Goal: Task Accomplishment & Management: Use online tool/utility

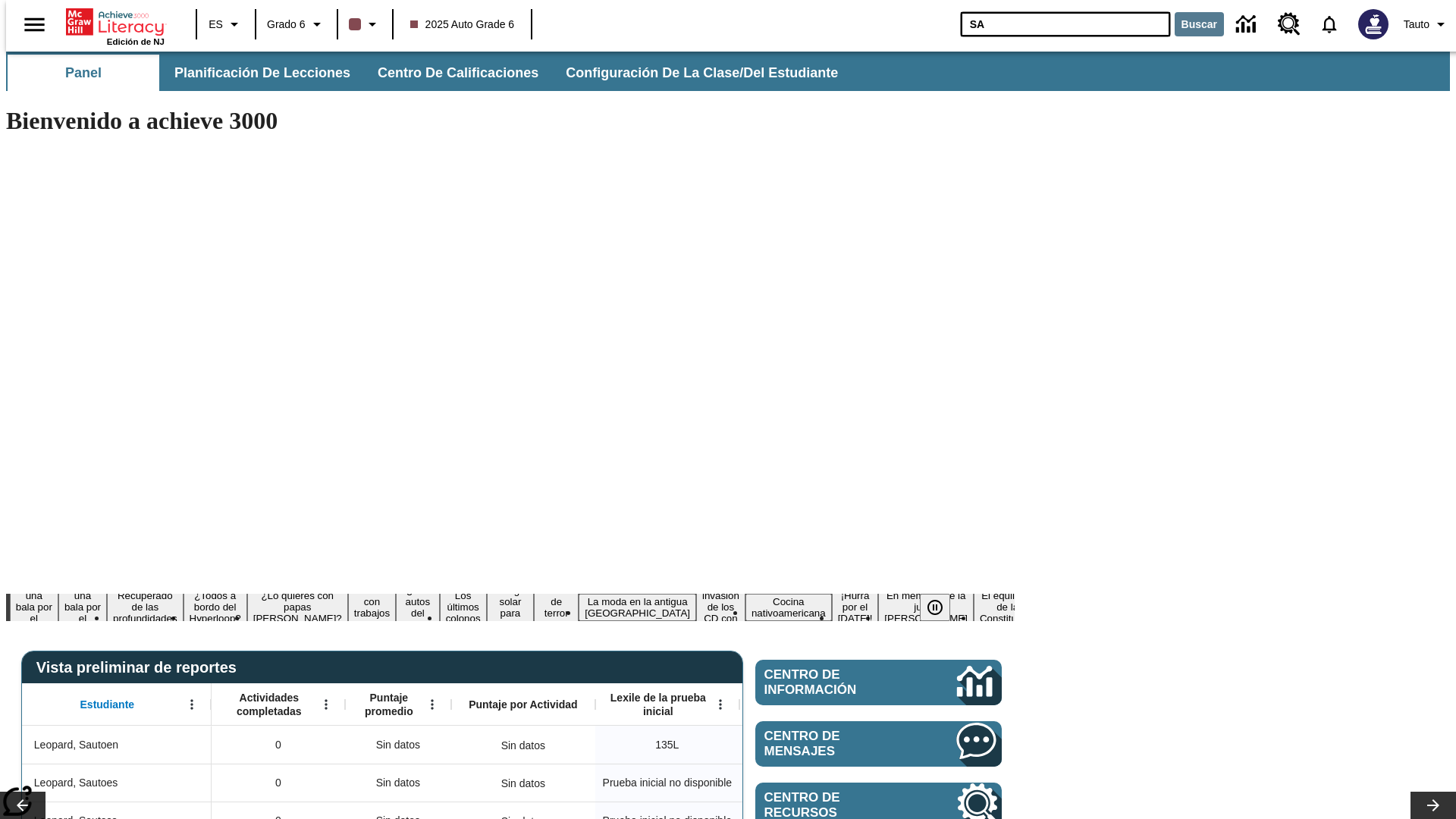
type input "SA"
click at [1190, 24] on button "Buscar" at bounding box center [1199, 24] width 49 height 24
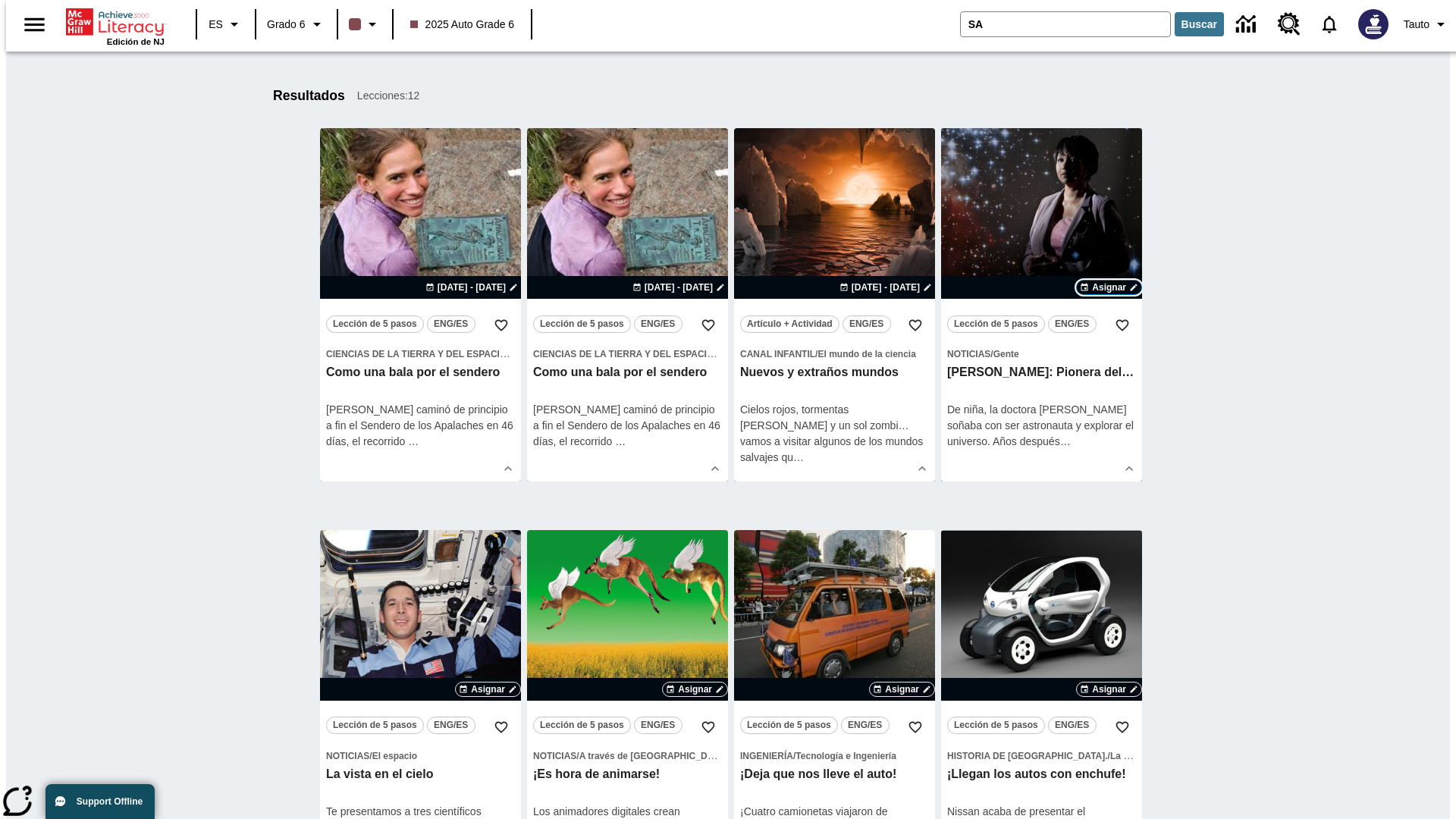
click at [1109, 287] on span "Asignar" at bounding box center [1109, 288] width 34 height 14
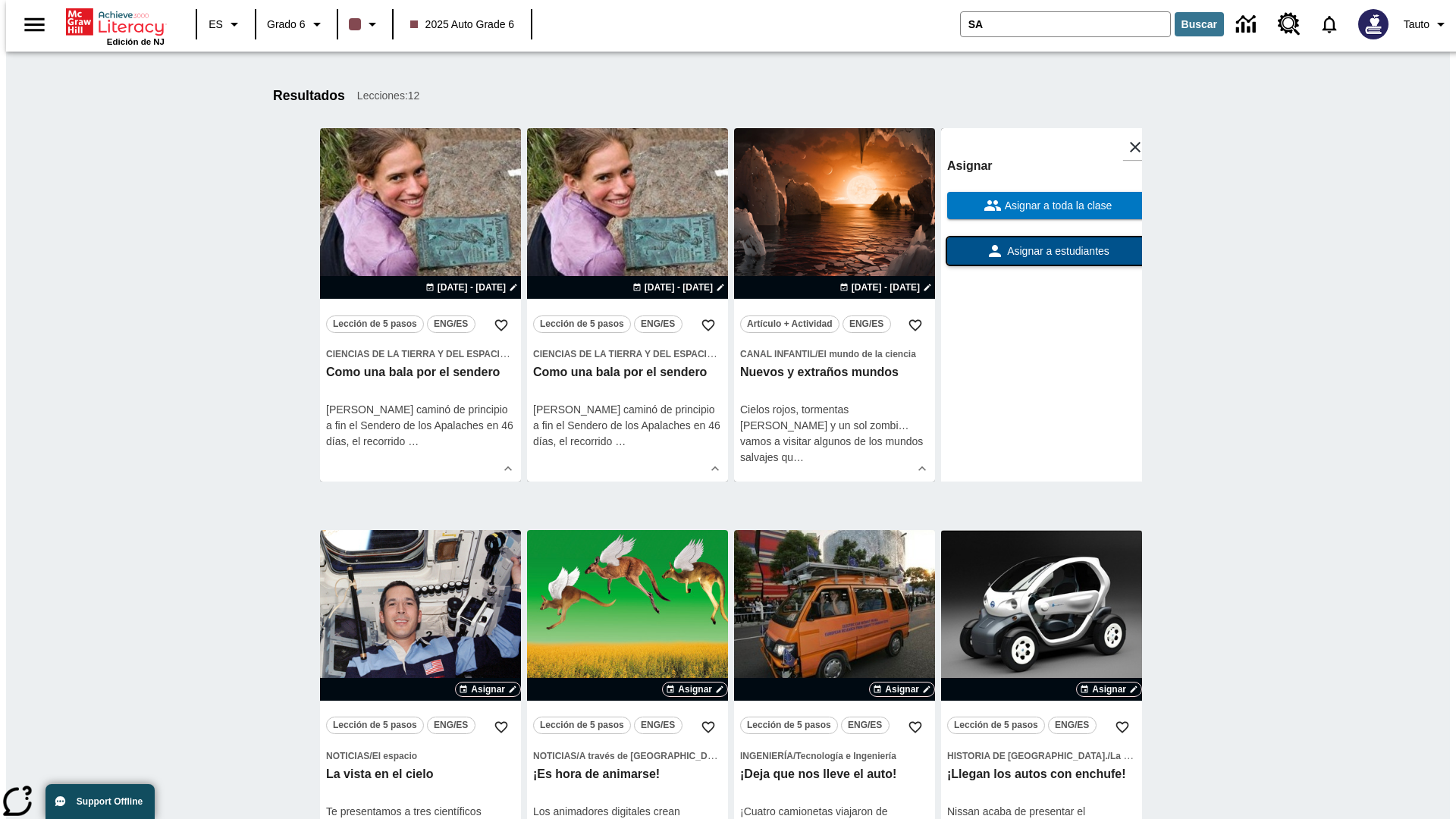
click at [1041, 251] on span "Asignar a estudiantes" at bounding box center [1056, 251] width 106 height 16
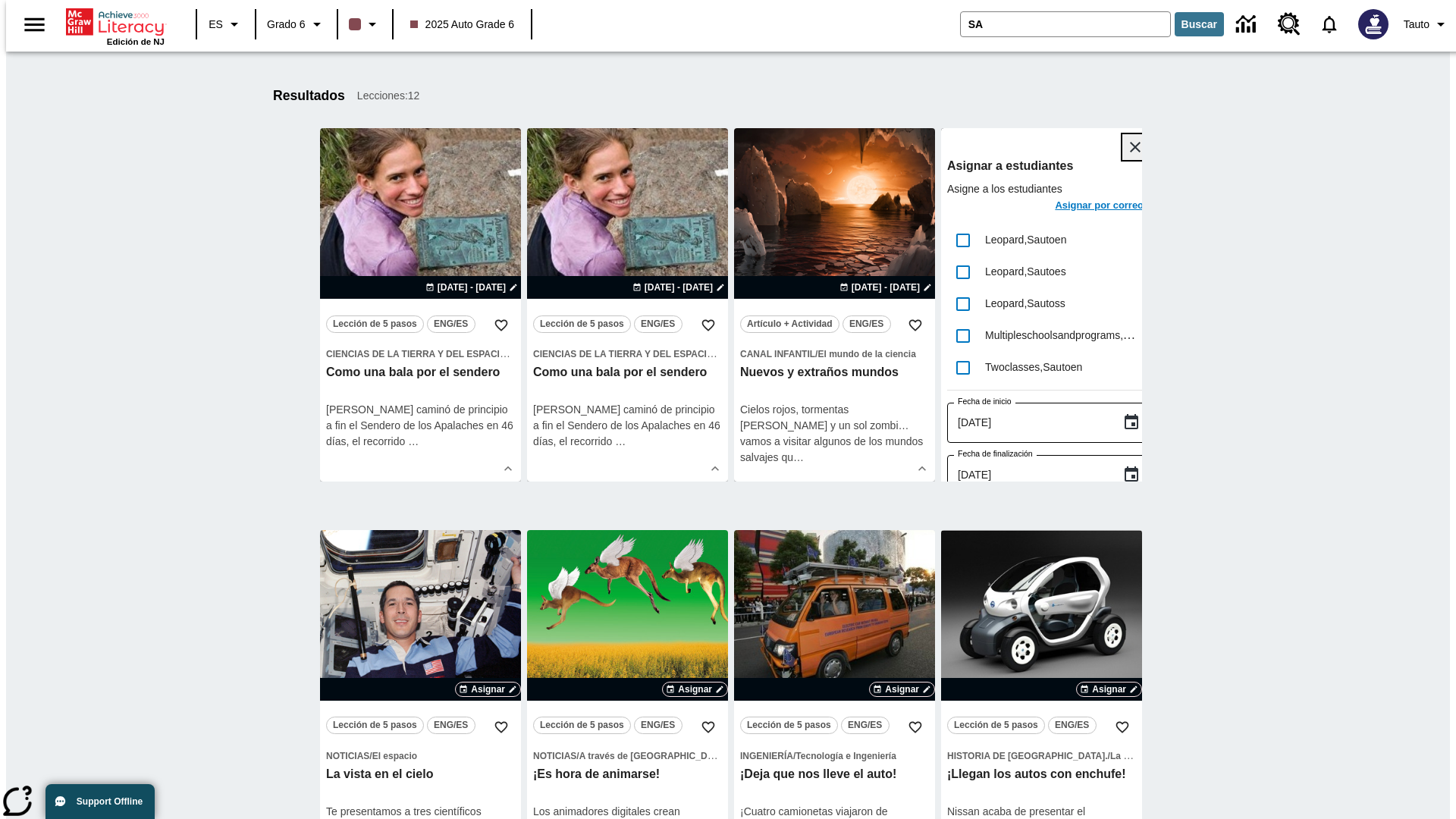
click at [1130, 147] on icon "Cerrar" at bounding box center [1135, 147] width 11 height 11
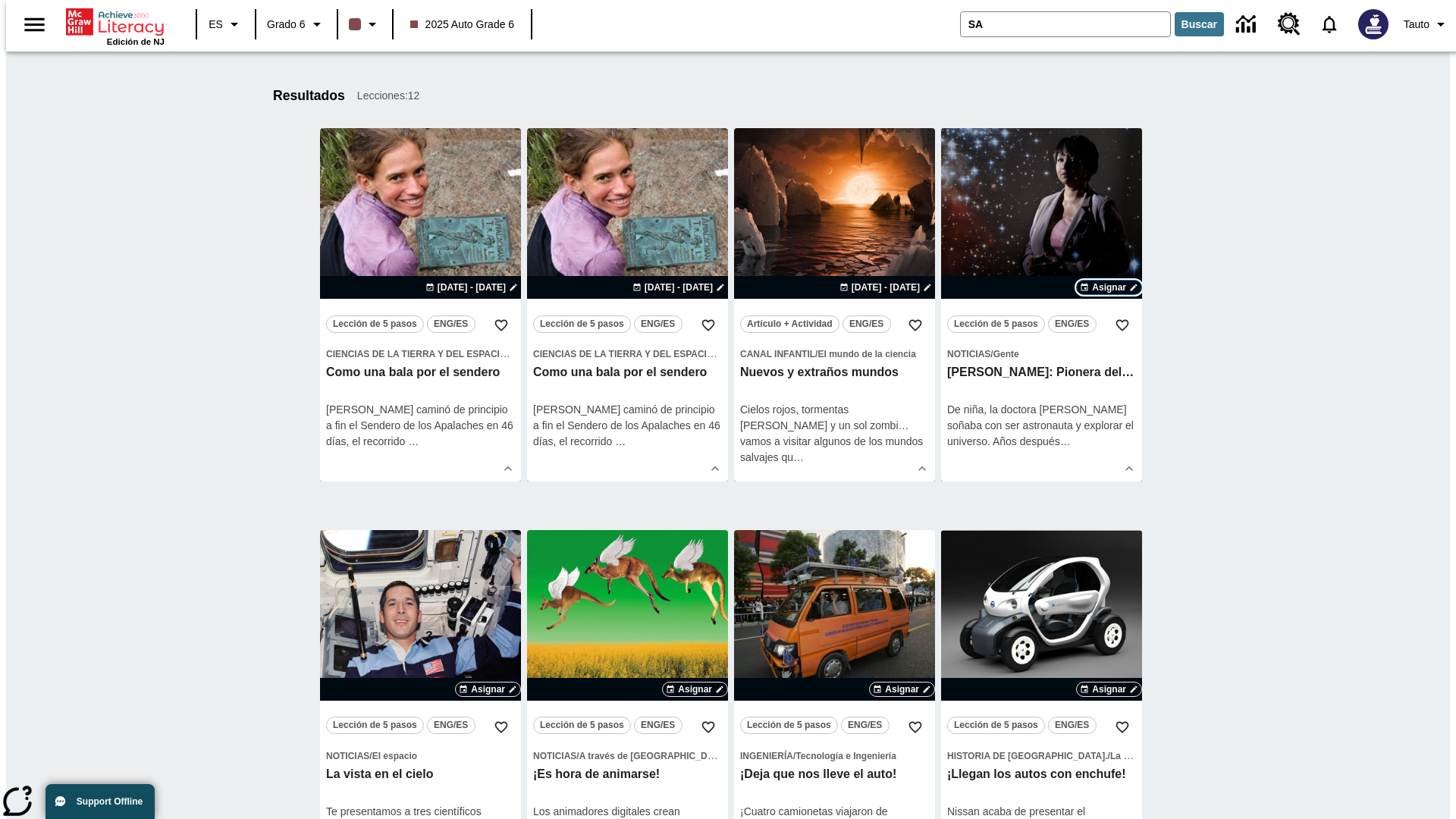
click at [1109, 287] on span "Asignar" at bounding box center [1109, 288] width 34 height 14
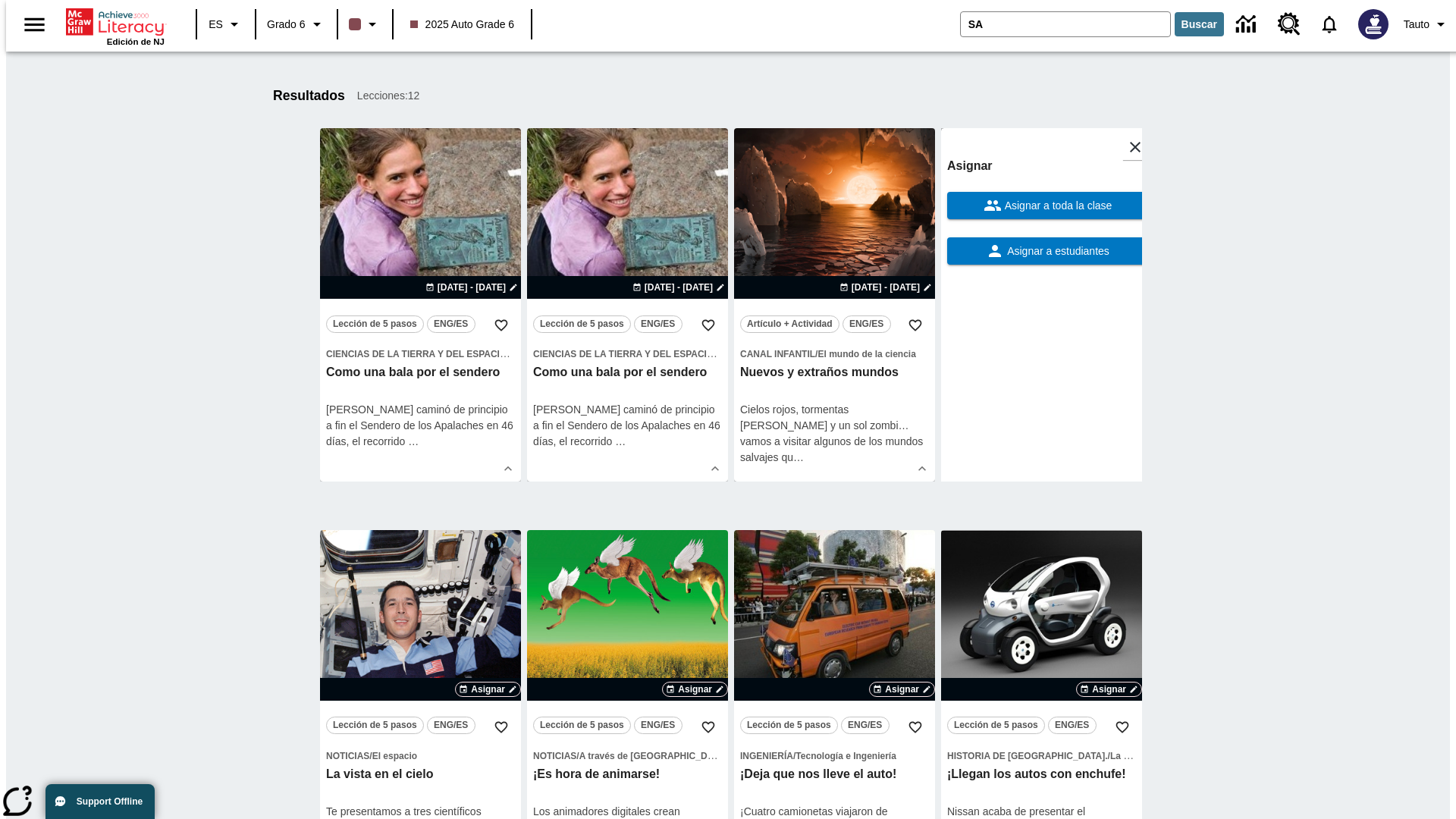
scroll to position [192, 0]
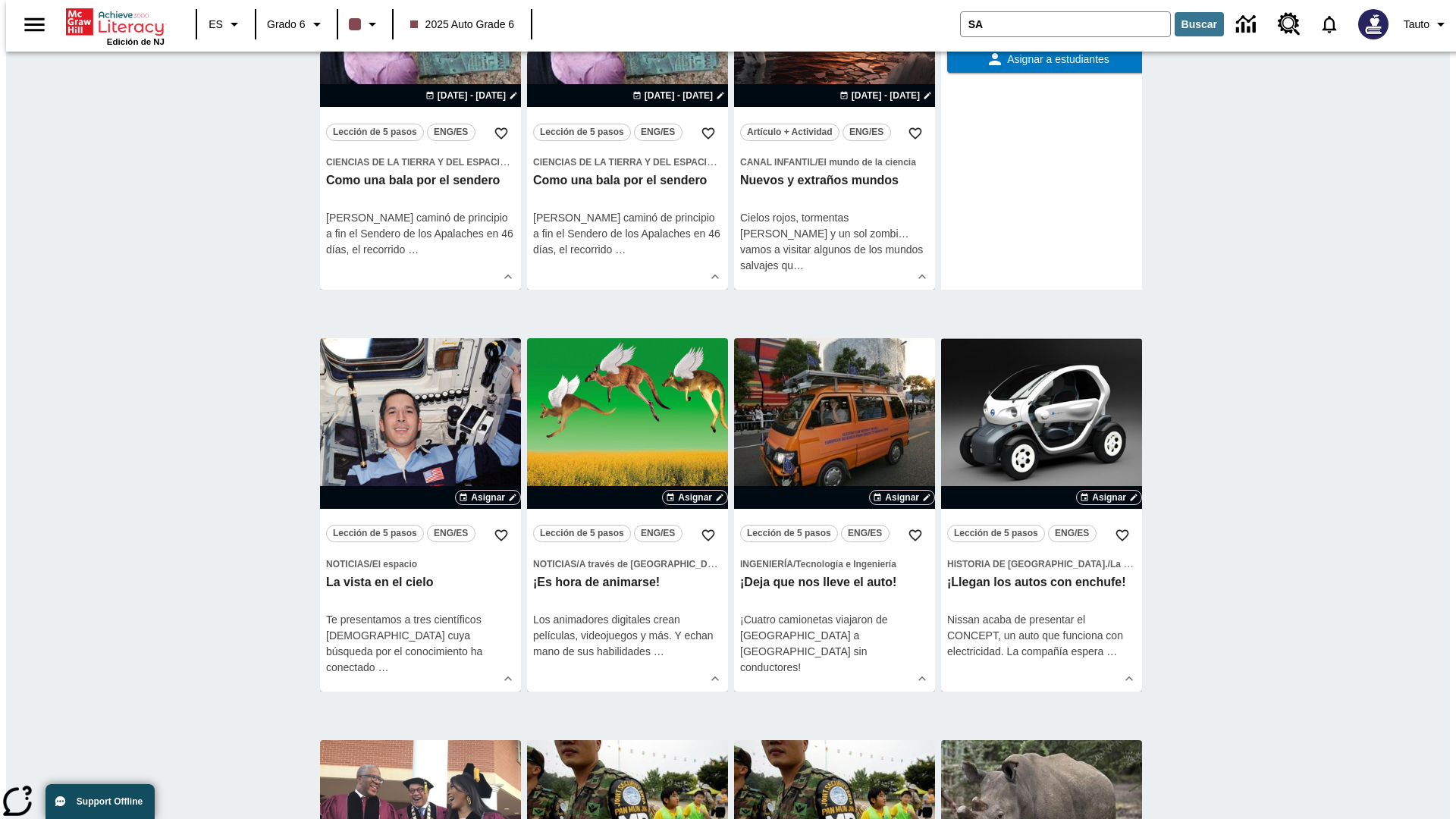
click at [1041, 22] on span "Asignar a toda la clase" at bounding box center [1056, 14] width 110 height 16
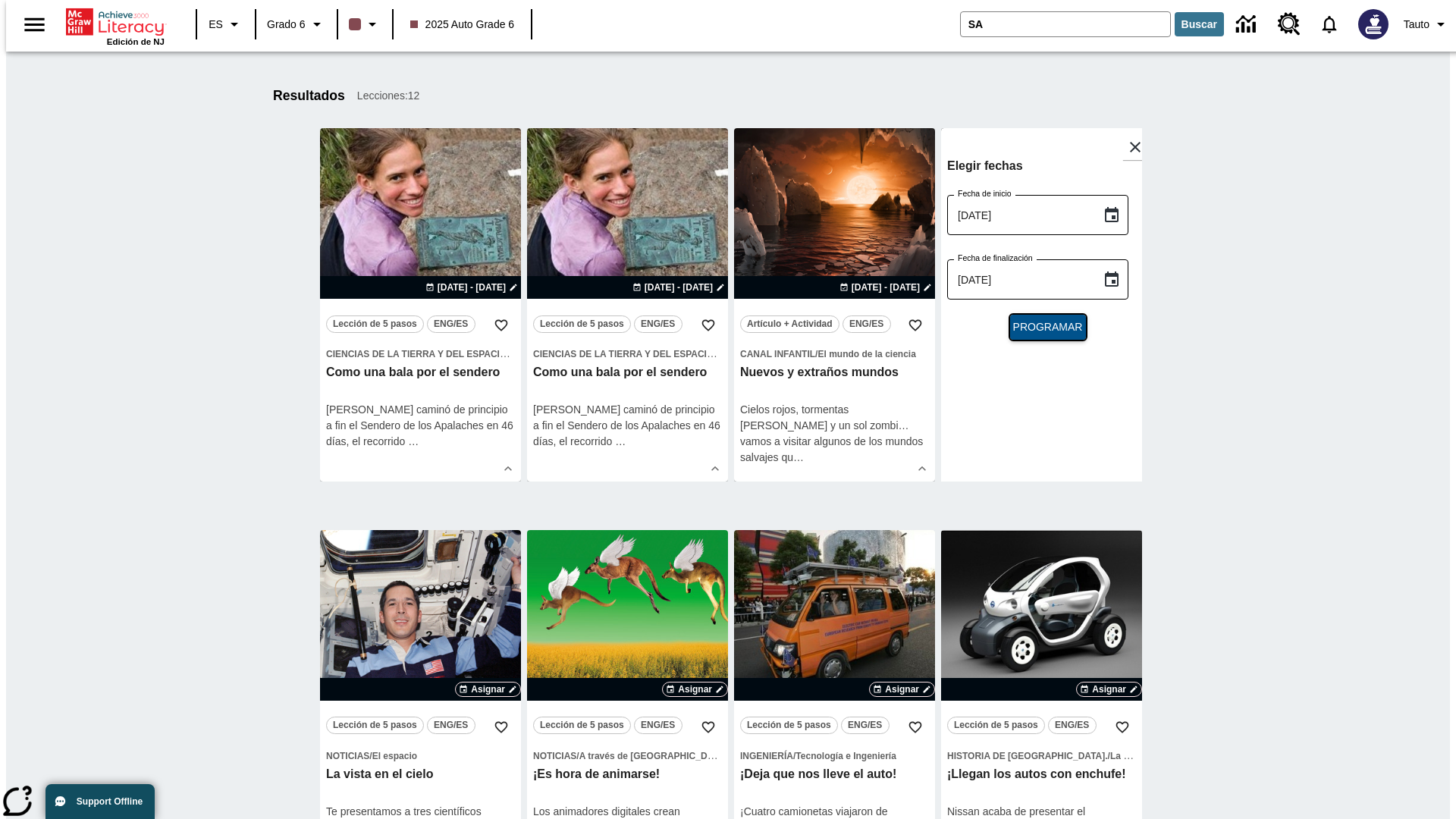
click at [1041, 327] on span "Programar" at bounding box center [1048, 327] width 69 height 16
